Goal: Task Accomplishment & Management: Complete application form

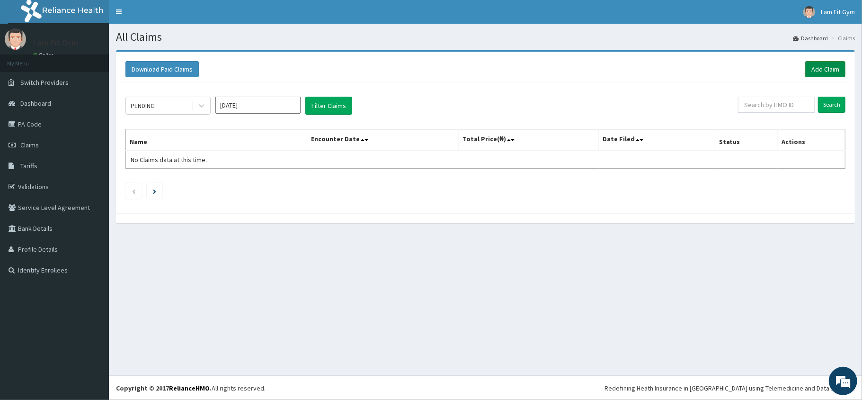
click at [826, 61] on link "Add Claim" at bounding box center [826, 69] width 40 height 16
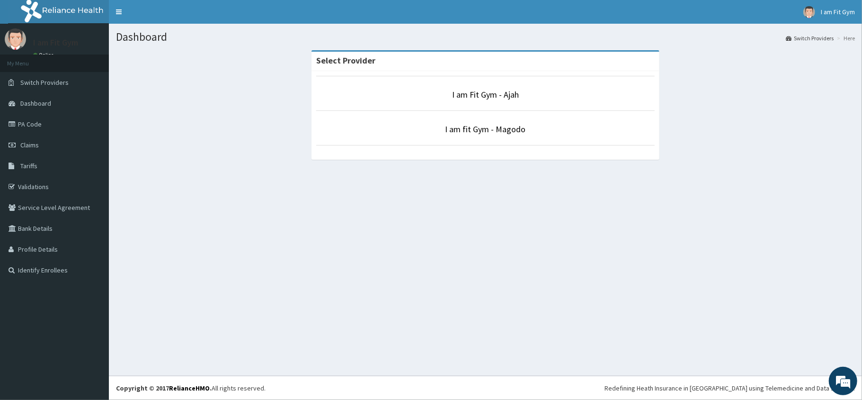
click at [500, 100] on p "I am Fit Gym - Ajah" at bounding box center [485, 95] width 339 height 12
click at [499, 95] on link "I am Fit Gym - Ajah" at bounding box center [485, 94] width 67 height 11
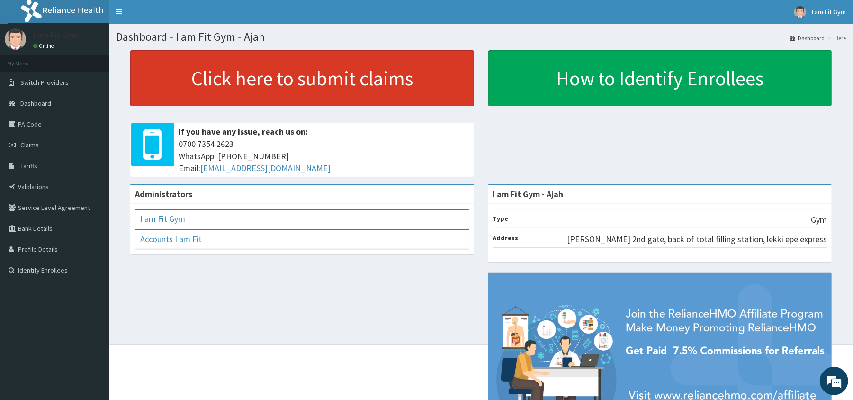
click at [379, 94] on link "Click here to submit claims" at bounding box center [302, 78] width 344 height 56
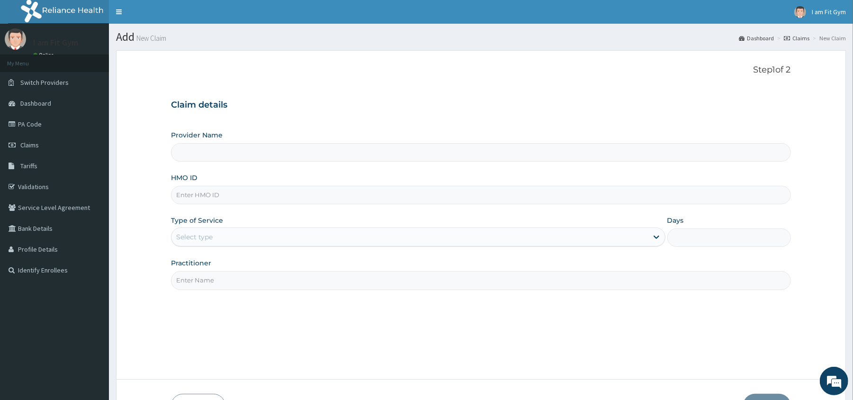
type input "I am Fit Gym - Ajah"
type input "1"
click at [257, 281] on input "Practitioner" at bounding box center [480, 280] width 619 height 18
type input "RAZZIE"
click at [207, 201] on input "HMO ID" at bounding box center [480, 195] width 619 height 18
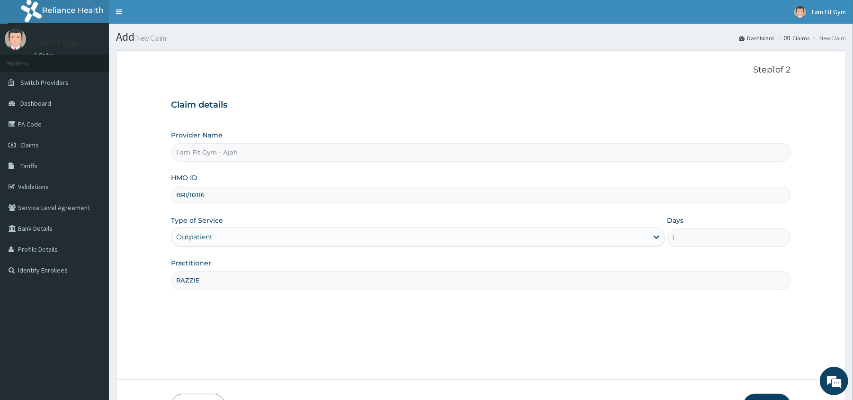
type input "BRI/10116/A"
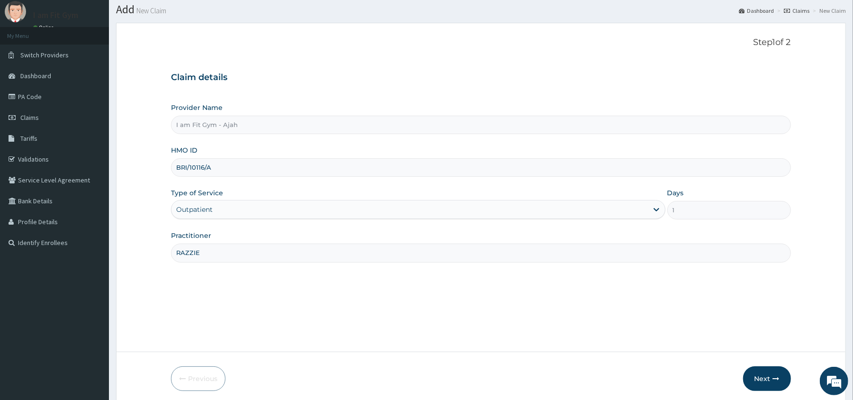
scroll to position [65, 0]
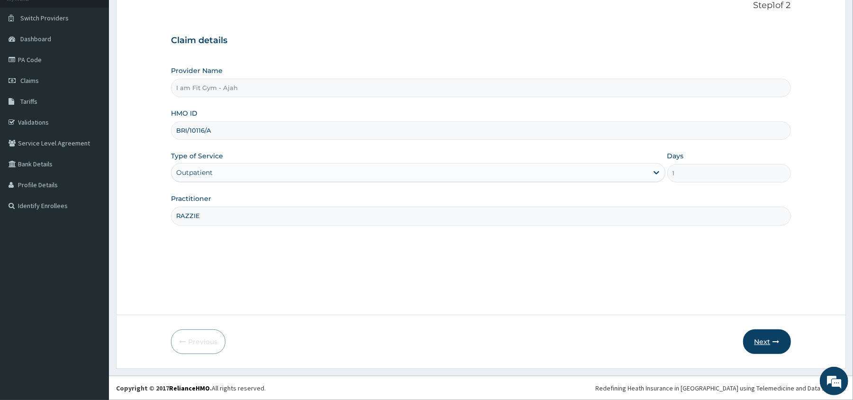
click at [773, 343] on icon "button" at bounding box center [776, 341] width 7 height 7
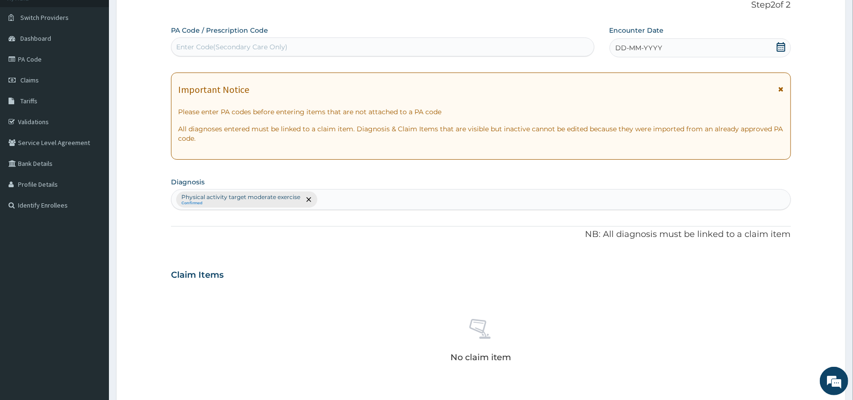
click at [780, 46] on icon at bounding box center [780, 46] width 9 height 9
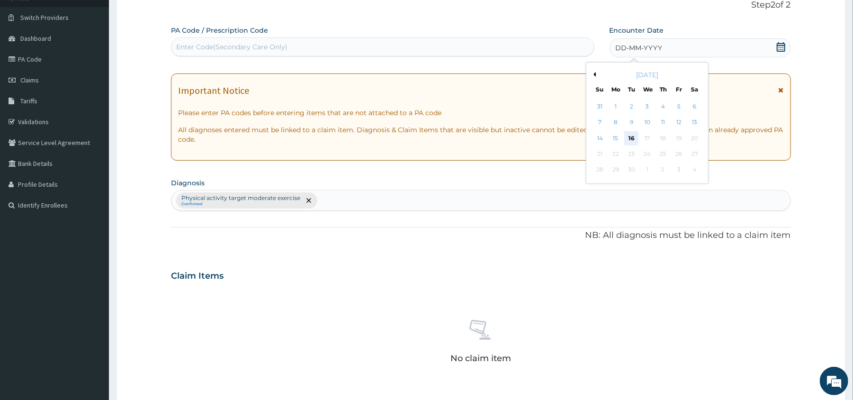
click at [629, 134] on div "16" at bounding box center [631, 138] width 14 height 14
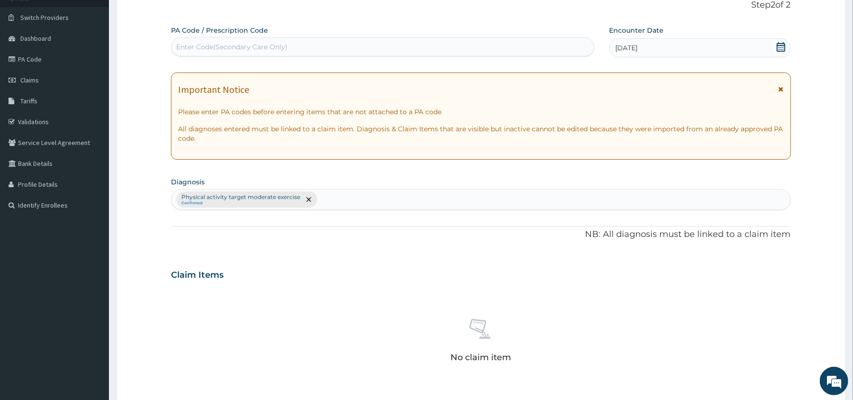
click at [475, 43] on div "Enter Code(Secondary Care Only)" at bounding box center [382, 46] width 422 height 15
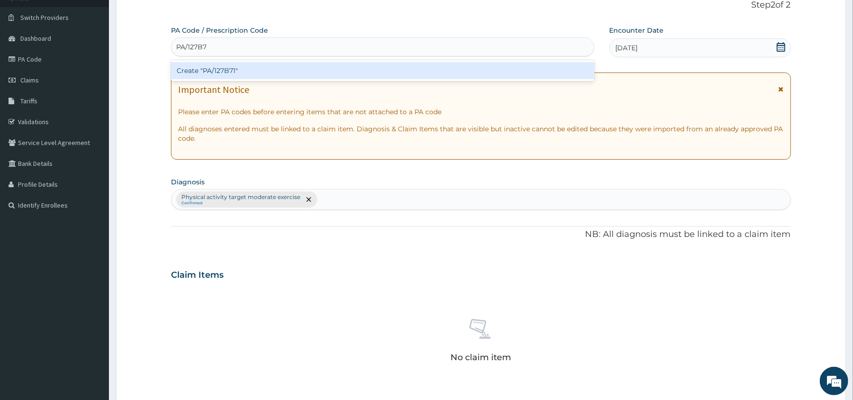
type input "PA/127B71"
click at [474, 66] on div "Create "PA/127B71"" at bounding box center [382, 70] width 423 height 17
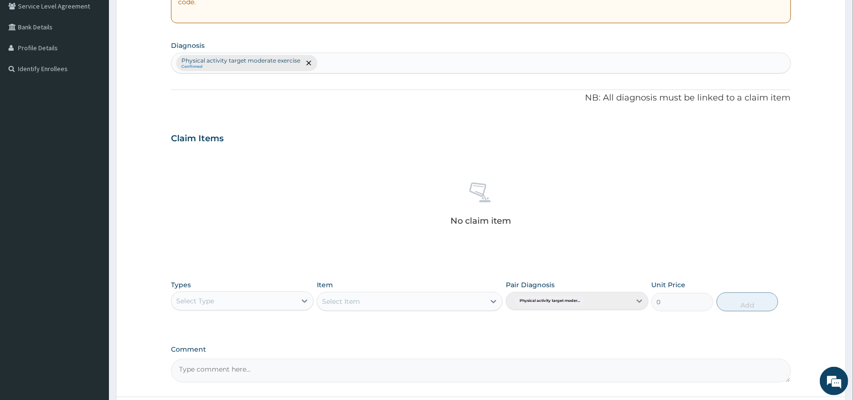
scroll to position [204, 0]
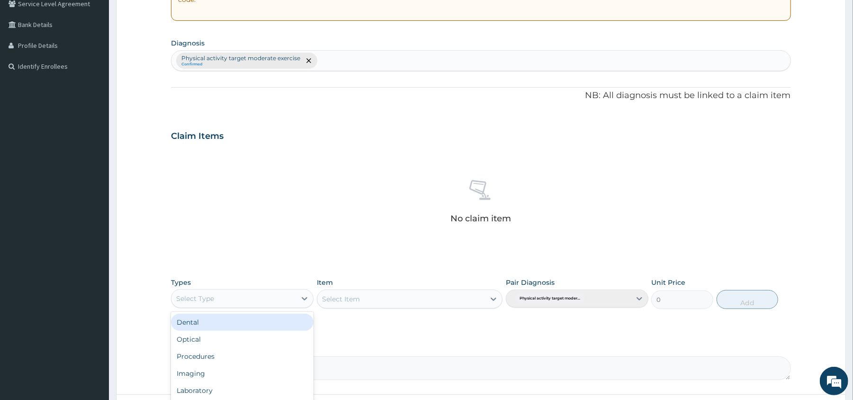
click at [261, 305] on div "Select Type" at bounding box center [233, 298] width 125 height 15
type input "GY"
click at [260, 321] on div "Gym" at bounding box center [242, 322] width 143 height 17
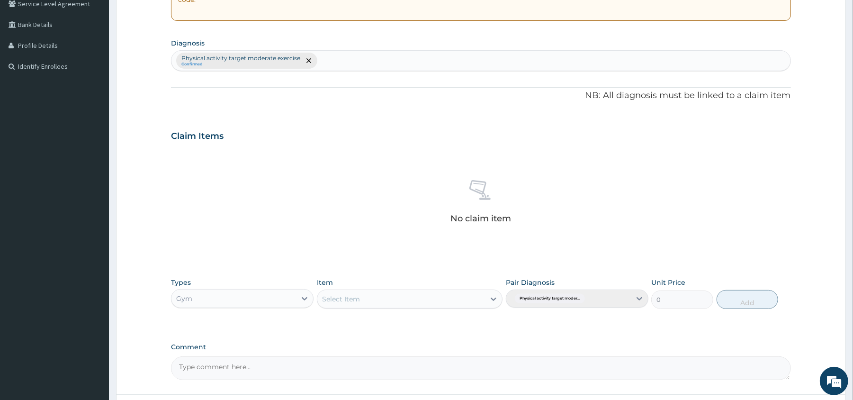
click at [442, 295] on div "Select Item" at bounding box center [401, 298] width 168 height 15
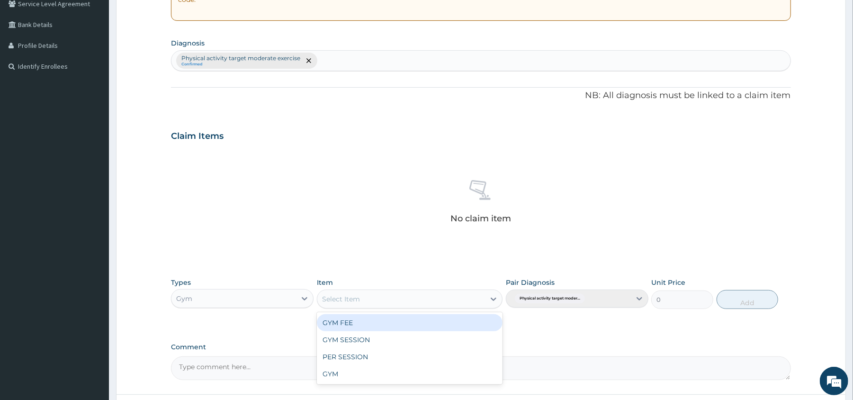
click at [444, 322] on div "GYM FEE" at bounding box center [410, 322] width 186 height 17
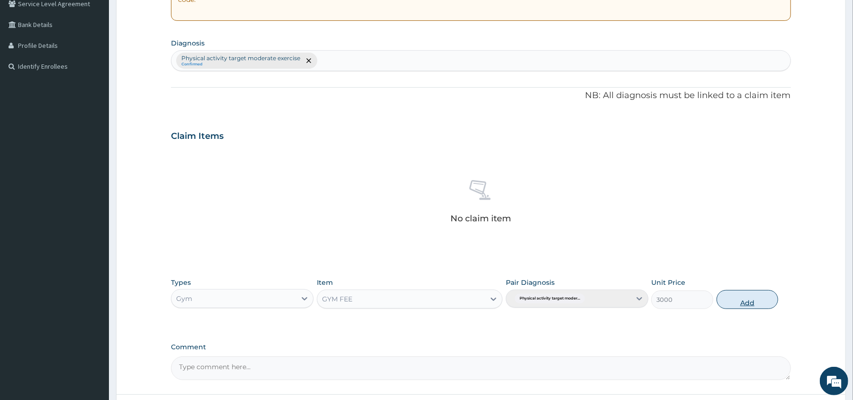
click at [743, 297] on button "Add" at bounding box center [748, 299] width 62 height 19
type input "0"
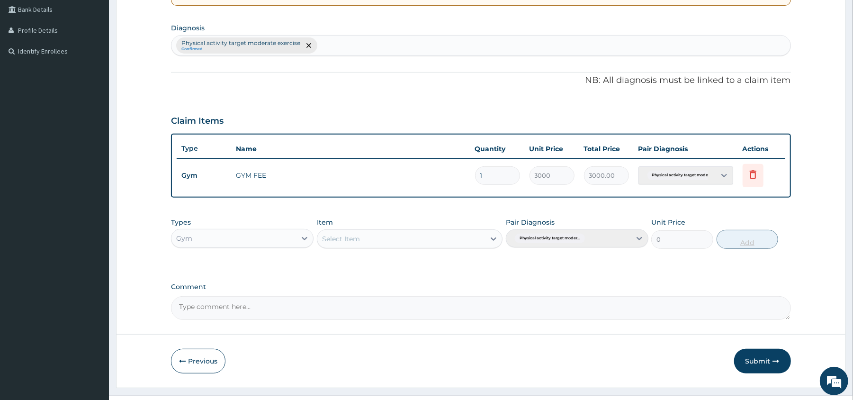
scroll to position [239, 0]
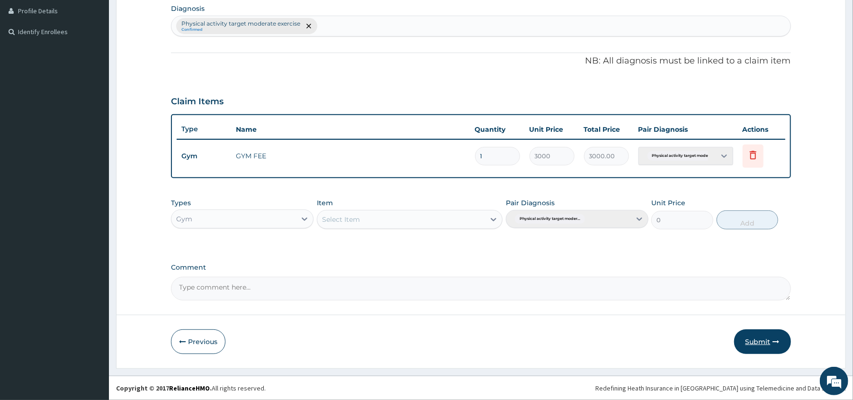
click at [760, 333] on button "Submit" at bounding box center [762, 341] width 57 height 25
